Goal: Task Accomplishment & Management: Use online tool/utility

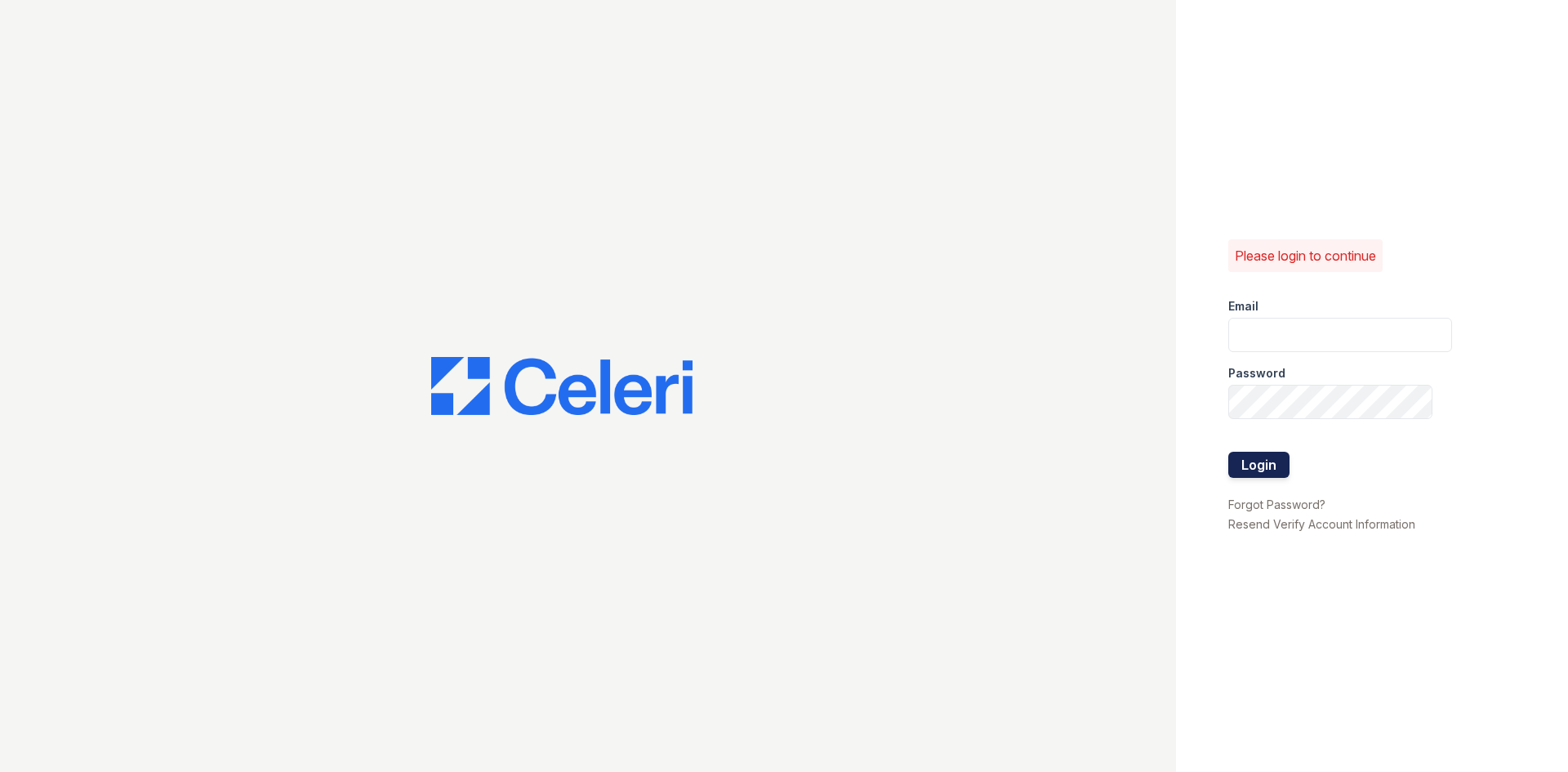
type input "[DOMAIN_NAME][EMAIL_ADDRESS][DOMAIN_NAME]"
click at [1261, 466] on button "Login" at bounding box center [1259, 465] width 61 height 26
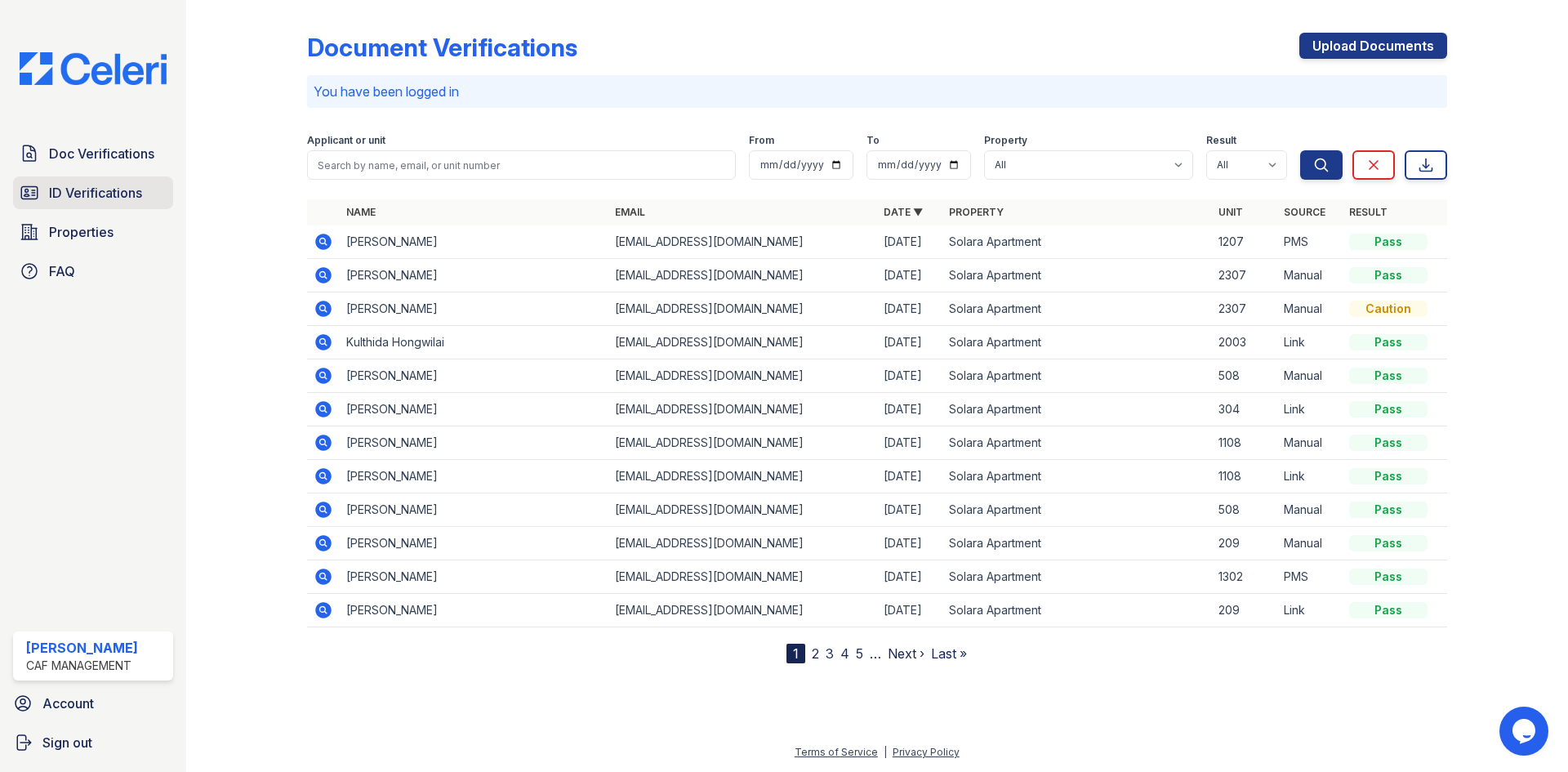
click at [76, 189] on span "ID Verifications" at bounding box center [95, 192] width 93 height 19
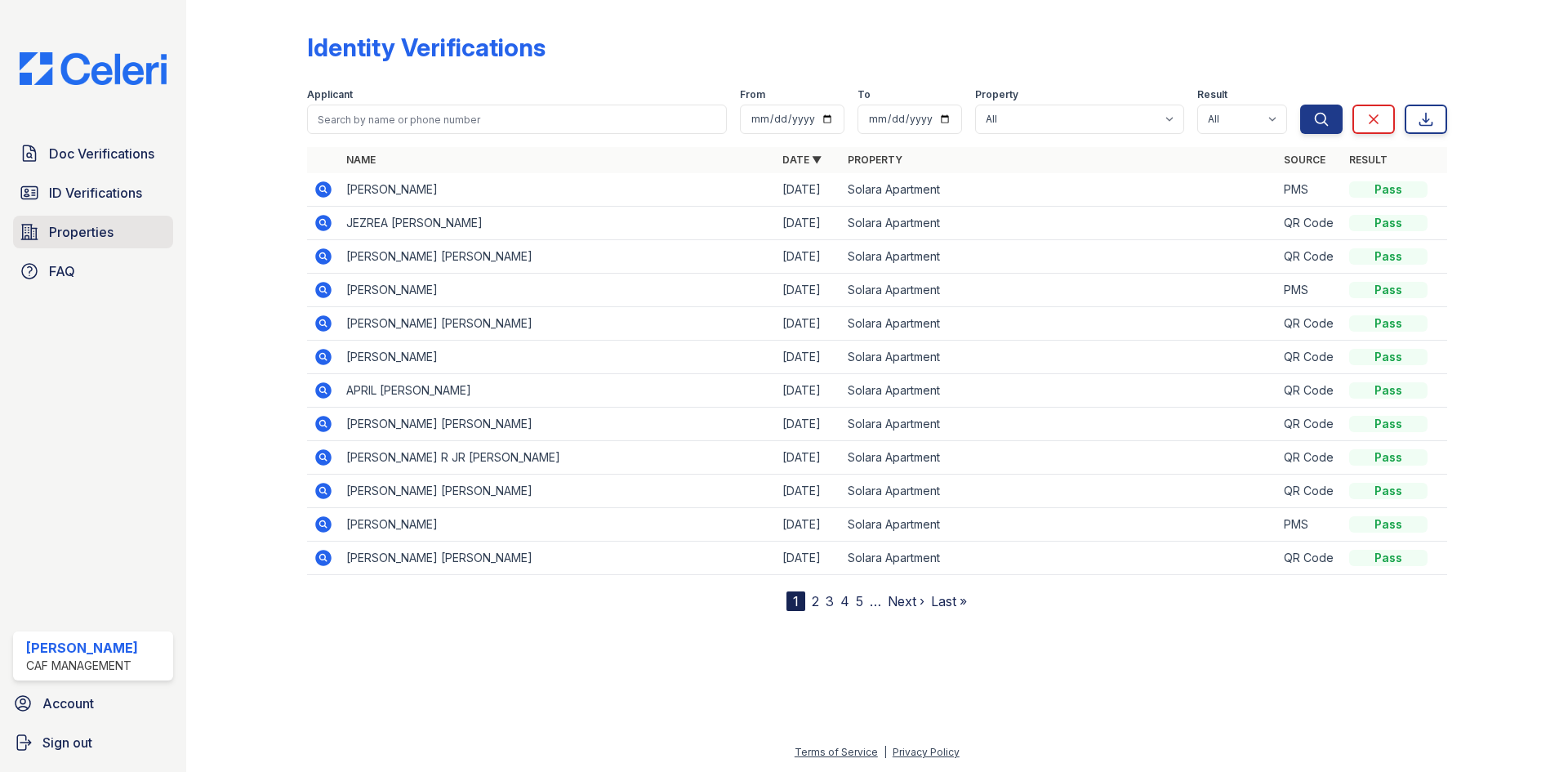
click at [79, 227] on span "Properties" at bounding box center [81, 231] width 65 height 19
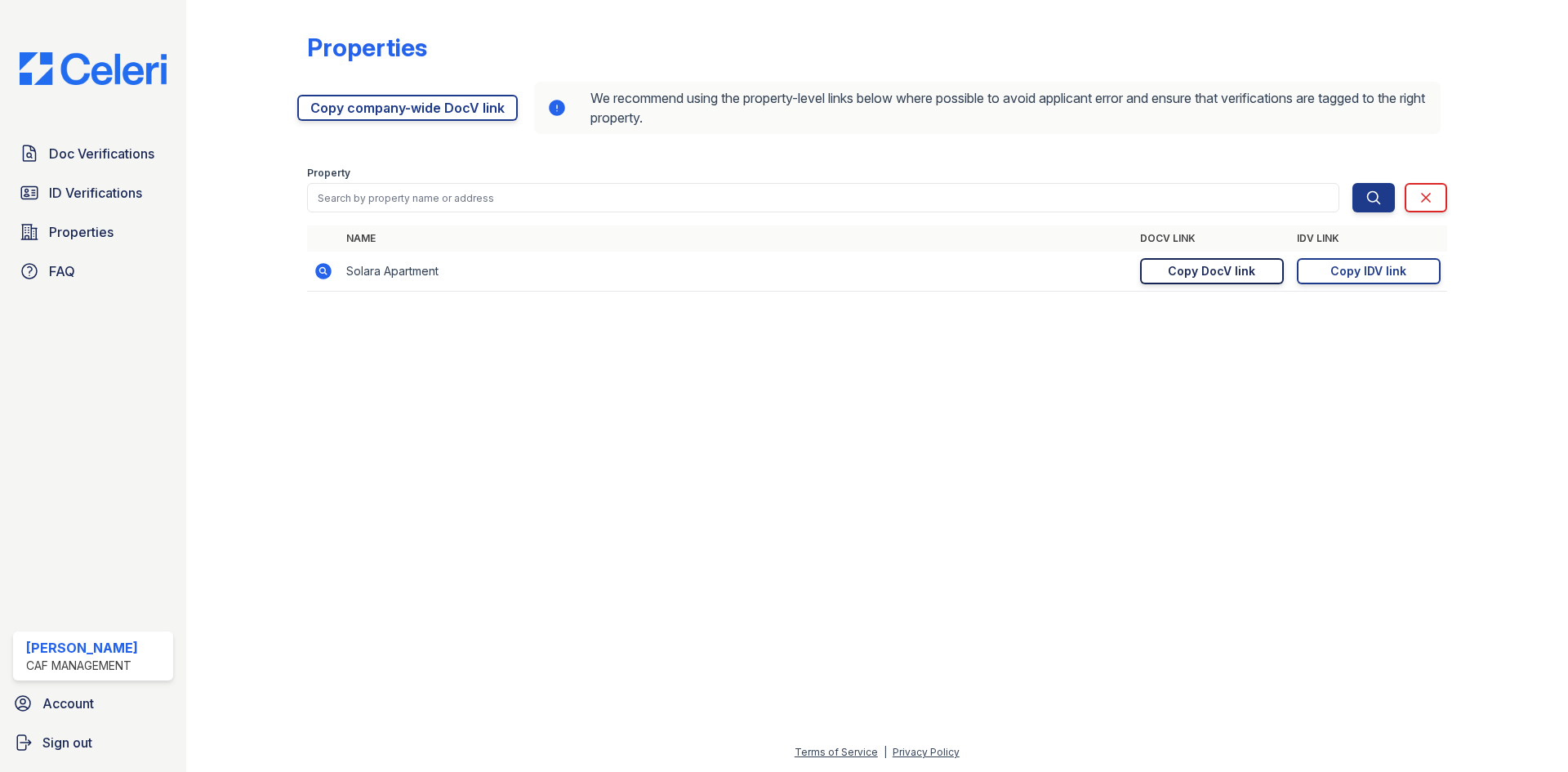
click at [1199, 272] on div "Copy DocV link" at bounding box center [1212, 271] width 87 height 17
